Goal: Task Accomplishment & Management: Use online tool/utility

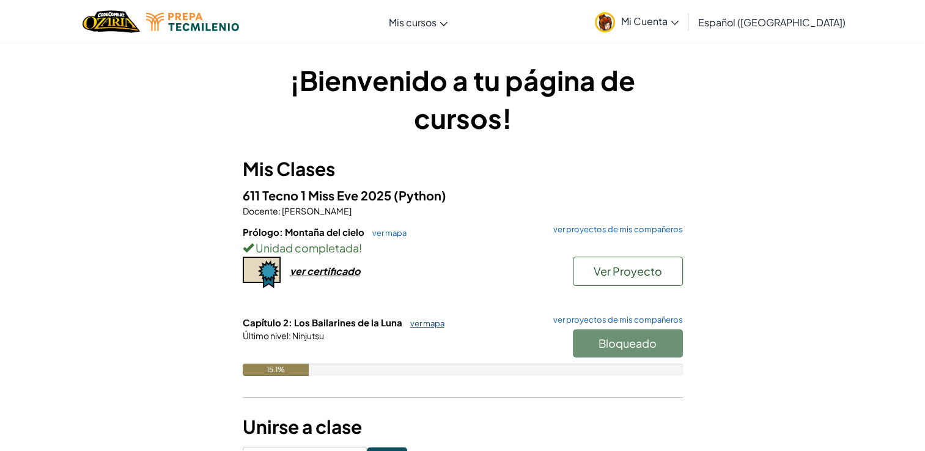
click at [420, 324] on link "ver mapa" at bounding box center [424, 323] width 40 height 10
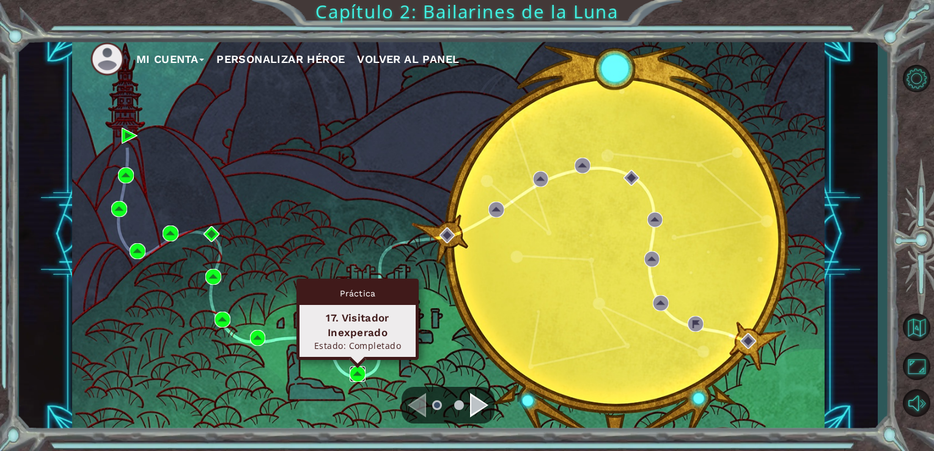
click at [359, 373] on img at bounding box center [358, 374] width 16 height 16
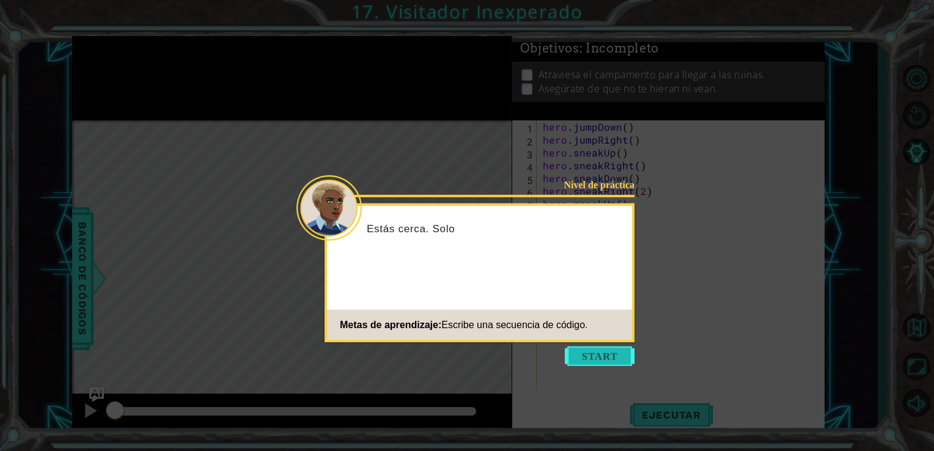
click at [578, 351] on button "Start" at bounding box center [600, 356] width 70 height 20
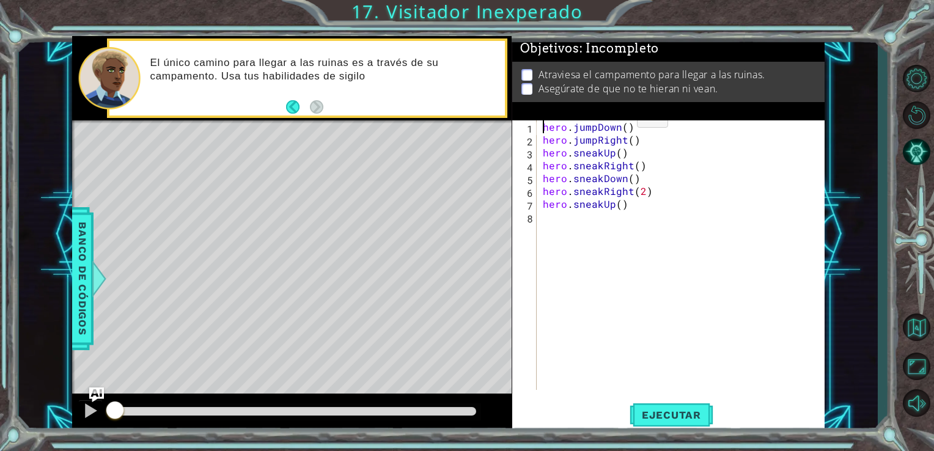
drag, startPoint x: 540, startPoint y: 128, endPoint x: 634, endPoint y: 119, distance: 93.9
click at [634, 119] on div "Objetivos : Incompleto Atraviesa el campamento para llegar a las ruinas. Asegúr…" at bounding box center [668, 234] width 313 height 397
type textarea "hero.jumpDown()"
click at [670, 247] on div "hero . jumpDown ( ) hero . jumpRight ( ) hero . sneakUp ( ) hero . sneakRight (…" at bounding box center [684, 267] width 288 height 295
drag, startPoint x: 540, startPoint y: 128, endPoint x: 640, endPoint y: 120, distance: 101.1
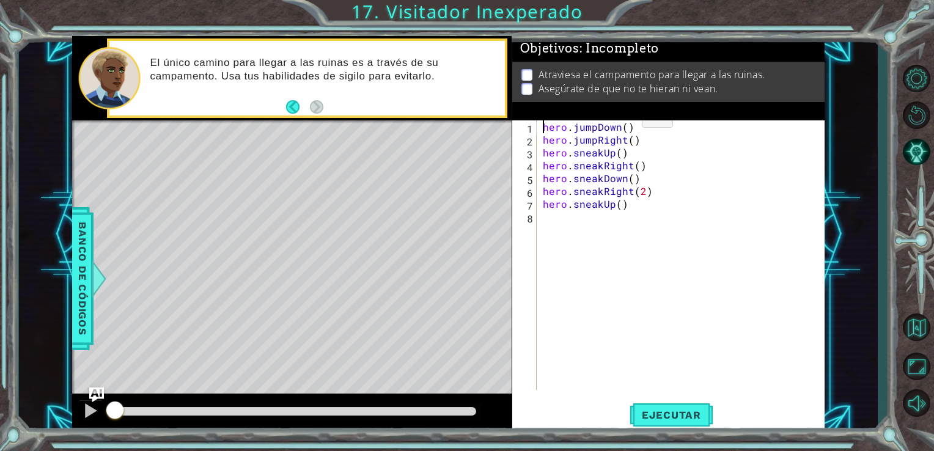
click at [640, 120] on div "Objetivos : Incompleto Atraviesa el campamento para llegar a las ruinas. Asegúr…" at bounding box center [668, 234] width 313 height 397
drag, startPoint x: 540, startPoint y: 131, endPoint x: 640, endPoint y: 130, distance: 99.6
click at [640, 130] on div "hero . jumpDown ( ) hero . jumpRight ( ) hero . sneakUp ( ) hero . sneakRight (…" at bounding box center [684, 267] width 288 height 295
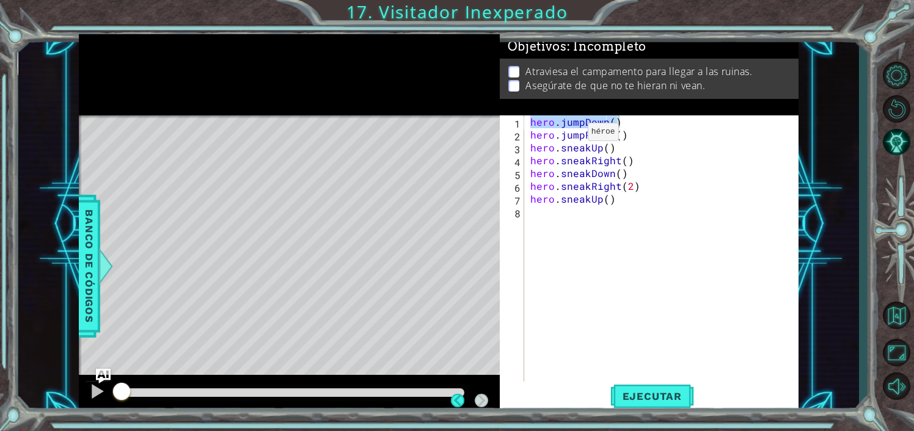
click at [529, 82] on p "Asegúrate de que no te hieran ni vean." at bounding box center [615, 85] width 180 height 13
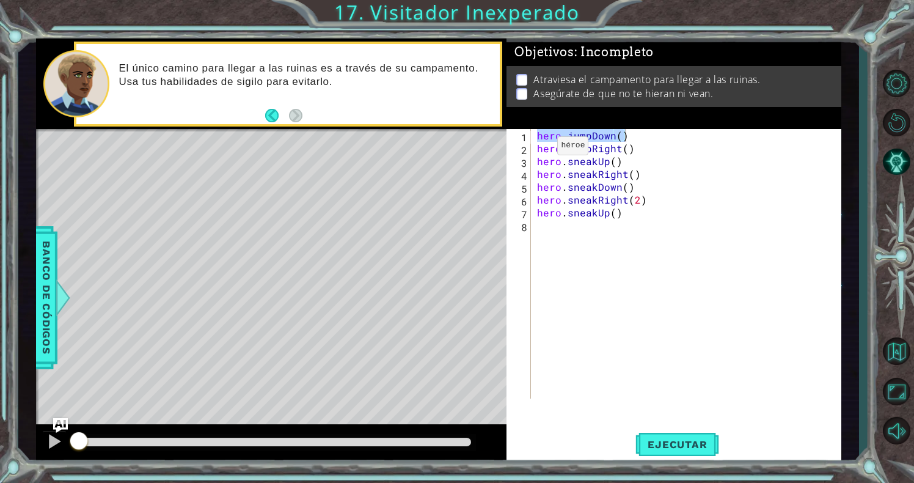
type textarea "hero.jumpRight()"
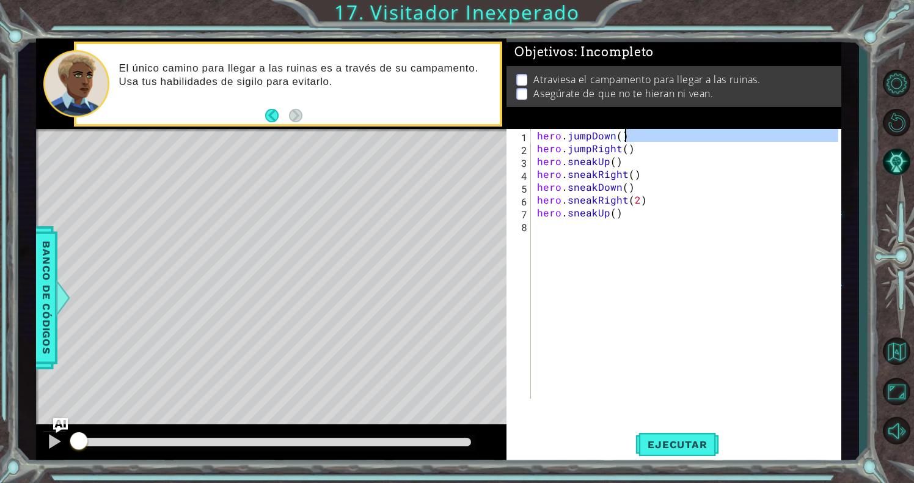
drag, startPoint x: 536, startPoint y: 148, endPoint x: 645, endPoint y: 144, distance: 108.9
click at [645, 144] on div "hero . jumpDown ( ) hero . jumpRight ( ) hero . sneakUp ( ) hero . sneakRight (…" at bounding box center [689, 276] width 309 height 295
click at [539, 328] on div "hero . jumpDown ( ) hero . jumpRight ( ) hero . sneakUp ( ) hero . sneakRight (…" at bounding box center [689, 276] width 309 height 295
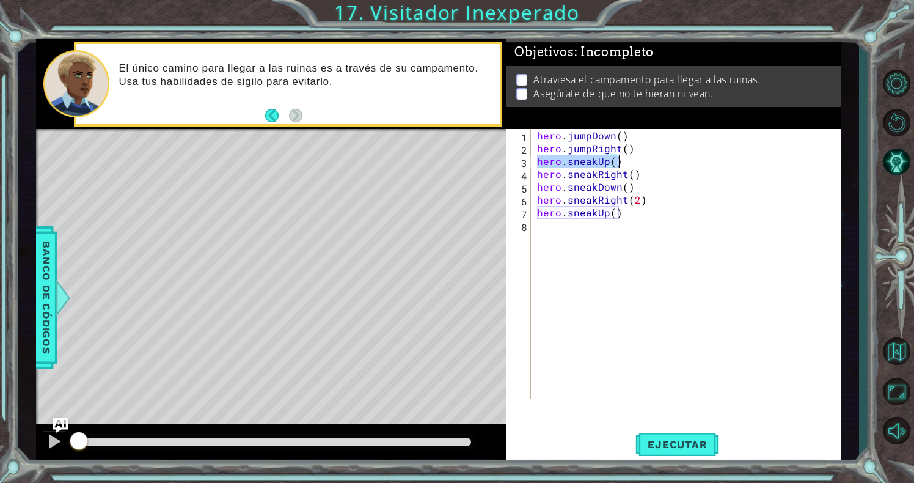
drag, startPoint x: 535, startPoint y: 164, endPoint x: 621, endPoint y: 161, distance: 86.2
click at [621, 161] on div "hero . jumpDown ( ) hero . jumpRight ( ) hero . sneakUp ( ) hero . sneakRight (…" at bounding box center [689, 276] width 309 height 295
type textarea "hero.sneakUp()"
click at [551, 318] on div "hero . jumpDown ( ) hero . jumpRight ( ) hero . sneakUp ( ) hero . sneakRight (…" at bounding box center [689, 276] width 309 height 295
click at [508, 329] on div "1 2 3 4 5 6 7 8 hero . jumpDown ( ) hero . jumpRight ( ) hero . sneakUp ( ) her…" at bounding box center [672, 263] width 331 height 269
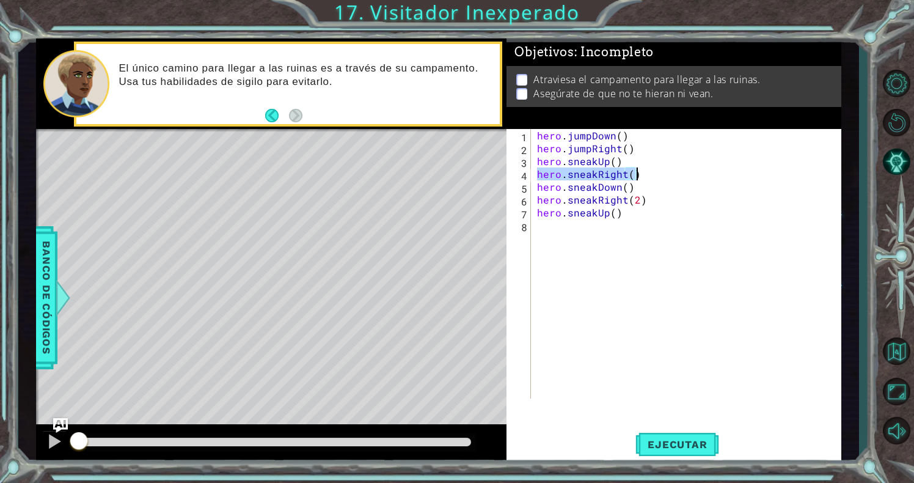
drag, startPoint x: 536, startPoint y: 173, endPoint x: 645, endPoint y: 170, distance: 109.4
click at [645, 170] on div "hero . jumpDown ( ) hero . jumpRight ( ) hero . sneakUp ( ) hero . sneakRight (…" at bounding box center [689, 276] width 309 height 295
type textarea "hero.sneakRight()"
click at [537, 320] on div "hero . jumpDown ( ) hero . jumpRight ( ) hero . sneakUp ( ) hero . sneakRight (…" at bounding box center [689, 276] width 309 height 295
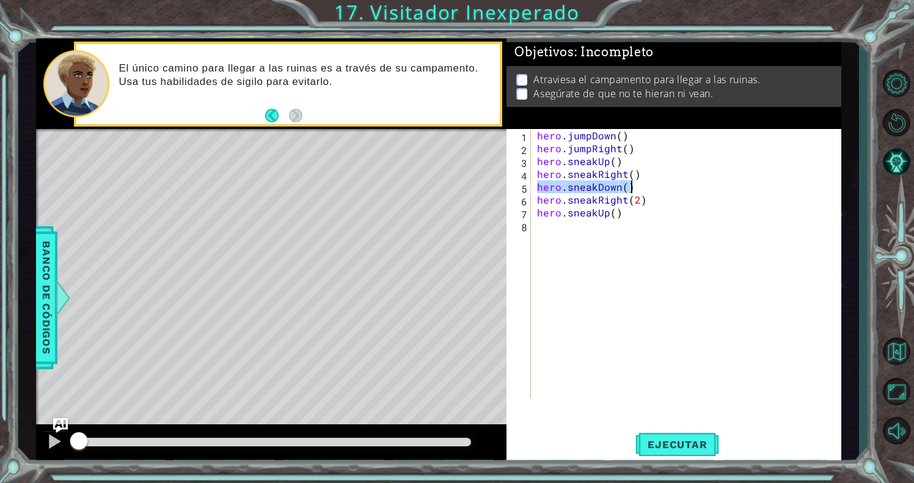
drag, startPoint x: 536, startPoint y: 185, endPoint x: 639, endPoint y: 183, distance: 103.3
click at [639, 183] on div "hero . jumpDown ( ) hero . jumpRight ( ) hero . sneakUp ( ) hero . sneakRight (…" at bounding box center [689, 276] width 309 height 295
type textarea "hero.sneakDown()"
click at [536, 322] on div "hero . jumpDown ( ) hero . jumpRight ( ) hero . sneakUp ( ) hero . sneakRight (…" at bounding box center [689, 276] width 309 height 295
drag, startPoint x: 535, startPoint y: 200, endPoint x: 644, endPoint y: 196, distance: 108.8
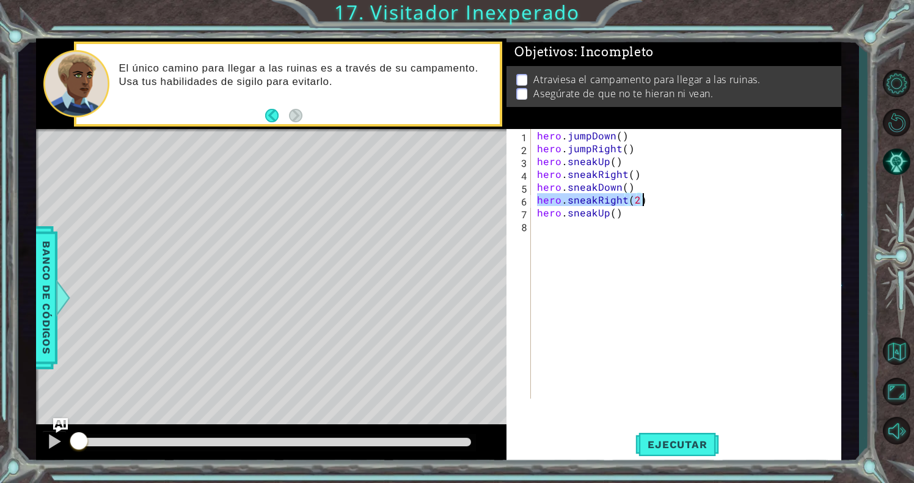
click at [644, 196] on div "hero . jumpDown ( ) hero . jumpRight ( ) hero . sneakUp ( ) hero . sneakRight (…" at bounding box center [689, 276] width 309 height 295
type textarea "hero.sneakRight(2)"
click at [546, 317] on div "hero . jumpDown ( ) hero . jumpRight ( ) hero . sneakUp ( ) hero . sneakRight (…" at bounding box center [689, 276] width 309 height 295
drag, startPoint x: 537, startPoint y: 214, endPoint x: 617, endPoint y: 213, distance: 80.1
click at [617, 213] on div "hero . jumpDown ( ) hero . jumpRight ( ) hero . sneakUp ( ) hero . sneakRight (…" at bounding box center [689, 276] width 309 height 295
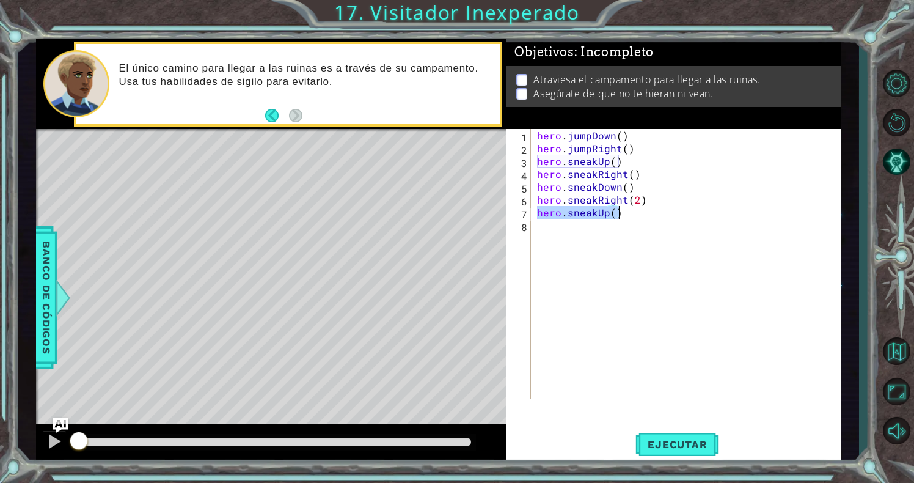
type textarea "hero.sneakUp()"
click at [552, 335] on div "hero . jumpDown ( ) hero . jumpRight ( ) hero . sneakUp ( ) hero . sneakRight (…" at bounding box center [689, 276] width 309 height 295
click at [574, 328] on div "hero . jumpDown ( ) hero . jumpRight ( ) hero . sneakUp ( ) hero . sneakRight (…" at bounding box center [689, 276] width 309 height 295
click at [535, 326] on div "hero . jumpDown ( ) hero . jumpRight ( ) hero . sneakUp ( ) hero . sneakRight (…" at bounding box center [689, 276] width 309 height 295
click at [569, 318] on div "hero . jumpDown ( ) hero . jumpRight ( ) hero . sneakUp ( ) hero . sneakRight (…" at bounding box center [689, 276] width 309 height 295
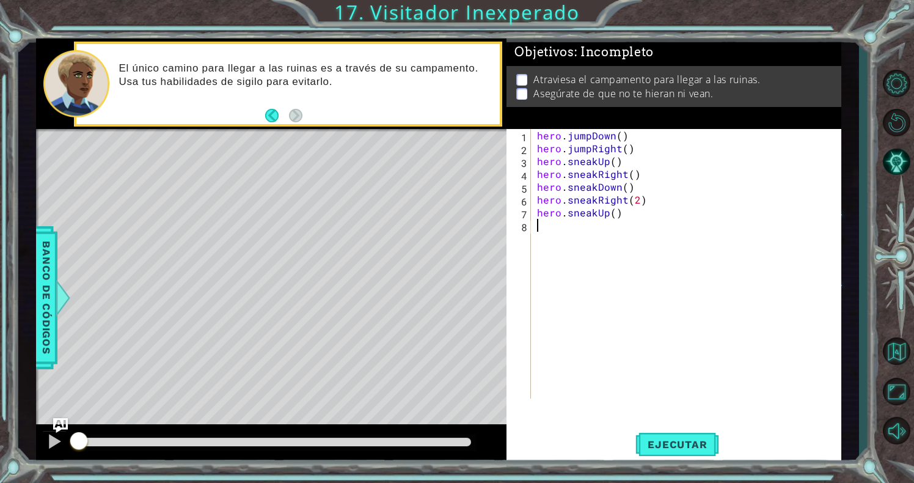
click at [549, 337] on div "hero . jumpDown ( ) hero . jumpRight ( ) hero . sneakUp ( ) hero . sneakRight (…" at bounding box center [689, 276] width 309 height 295
